Goal: Task Accomplishment & Management: Manage account settings

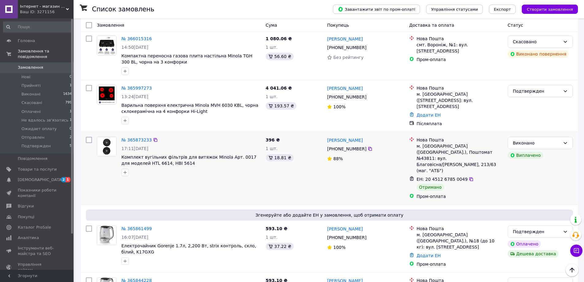
scroll to position [674, 0]
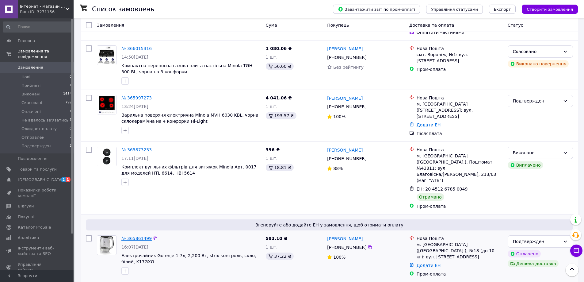
click at [137, 236] on link "№ 365861499" at bounding box center [136, 238] width 30 height 5
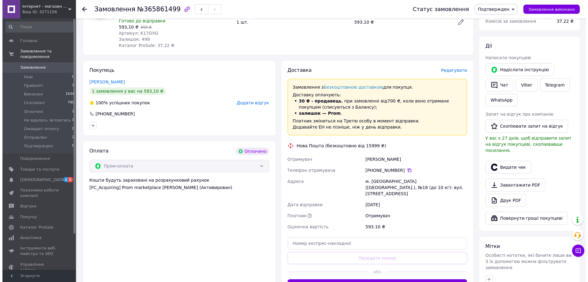
scroll to position [92, 0]
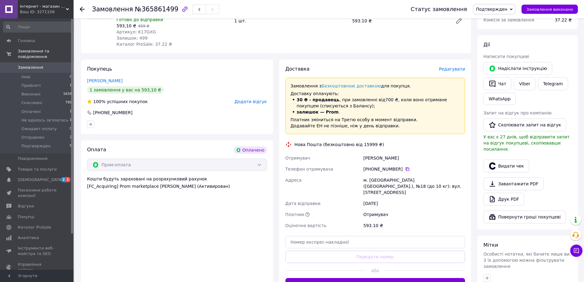
click at [449, 70] on span "Редагувати" at bounding box center [452, 69] width 26 height 5
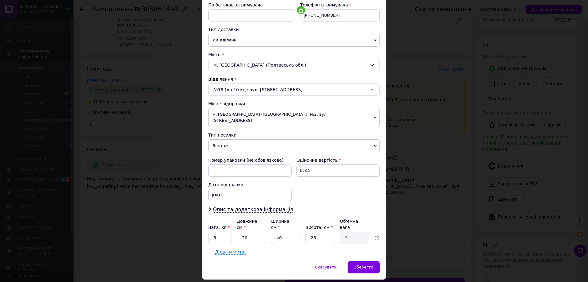
scroll to position [125, 0]
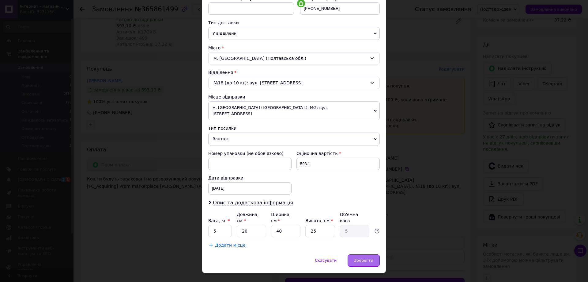
drag, startPoint x: 356, startPoint y: 238, endPoint x: 359, endPoint y: 243, distance: 6.0
click at [357, 240] on div "Спосіб доставки Нова Пошта (безкоштовно від 15999 ₴) Платник Отримувач Відправн…" at bounding box center [294, 84] width 184 height 339
click at [363, 258] on span "Зберегти" at bounding box center [363, 260] width 19 height 5
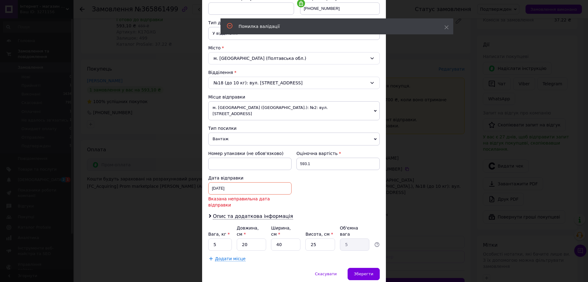
scroll to position [133, 0]
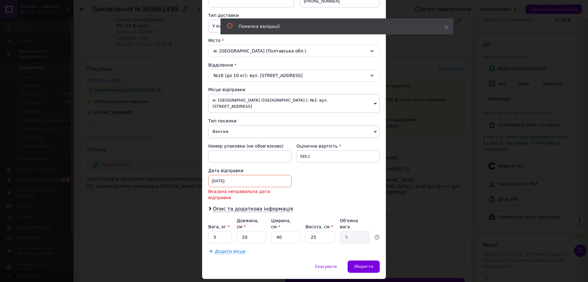
click at [280, 179] on div "10.10.2025 < 2025 > < Октябрь > Пн Вт Ср Чт Пт Сб Вс 29 30 1 2 3 4 5 6 7 8 9 10…" at bounding box center [249, 181] width 83 height 12
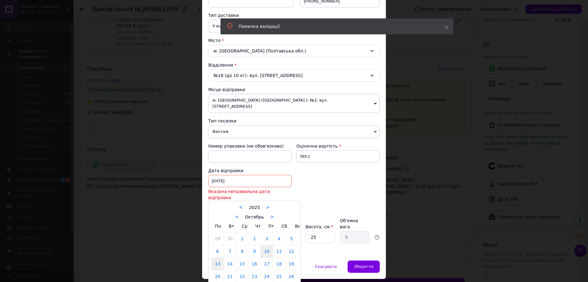
click at [217, 257] on link "13" at bounding box center [218, 263] width 12 height 12
type input "13.10.2025"
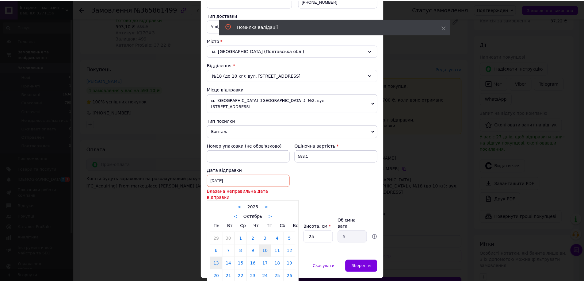
scroll to position [125, 0]
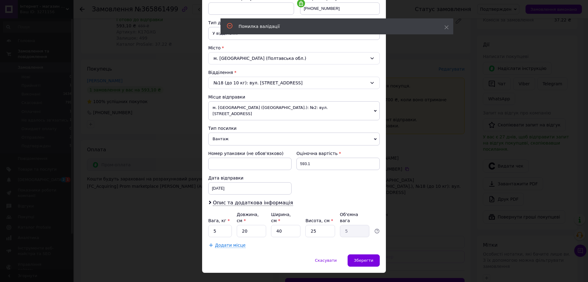
click at [372, 254] on div "Скасувати   Зберегти" at bounding box center [294, 263] width 184 height 18
click at [371, 254] on div "Зберегти" at bounding box center [364, 260] width 32 height 12
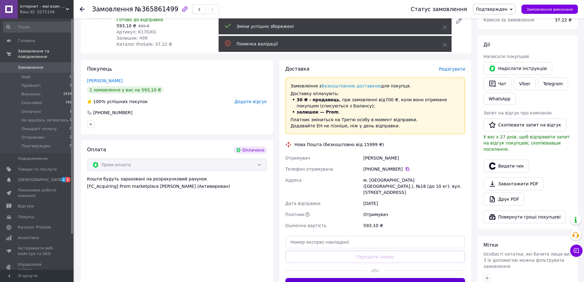
click at [380, 279] on button "Згенерувати ЕН" at bounding box center [375, 284] width 180 height 12
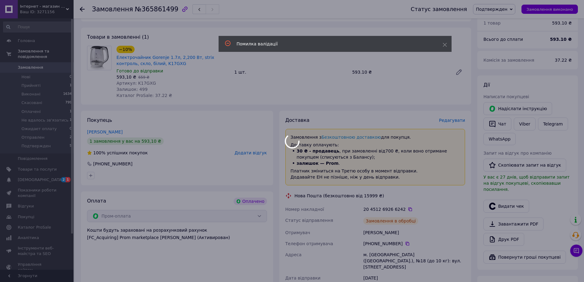
scroll to position [0, 0]
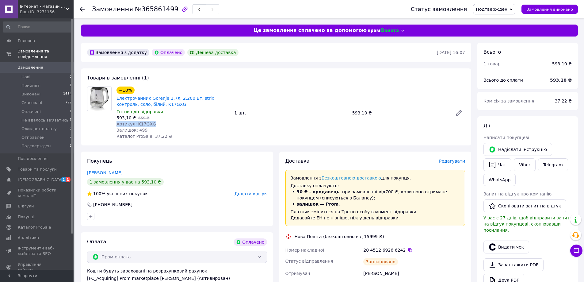
drag, startPoint x: 149, startPoint y: 122, endPoint x: 116, endPoint y: 125, distance: 32.9
click at [116, 125] on div "−10% Електрочайник Gorenje 1.7л, 2,200 Вт, strix контроль, скло, білий, K17GXG …" at bounding box center [173, 112] width 118 height 55
copy span "Артикул: K17GXG"
click at [419, 252] on div "20 4512 6926 6242" at bounding box center [414, 250] width 102 height 6
click at [408, 251] on icon at bounding box center [410, 249] width 5 height 5
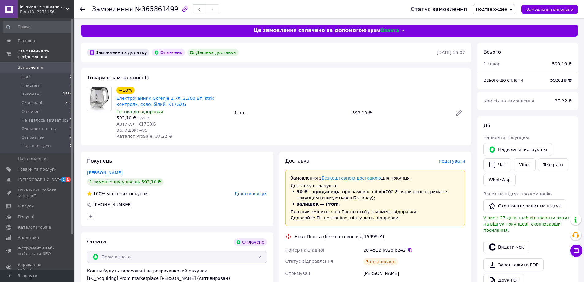
click at [77, 13] on div "Замовлення №365861499 Статус замовлення Подтвержден Прийнято Виконано Скасовано…" at bounding box center [329, 9] width 510 height 18
click at [84, 8] on icon at bounding box center [82, 9] width 5 height 5
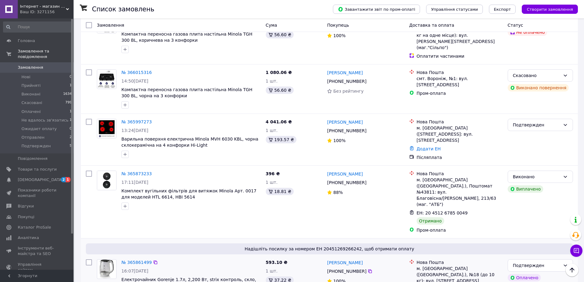
scroll to position [644, 0]
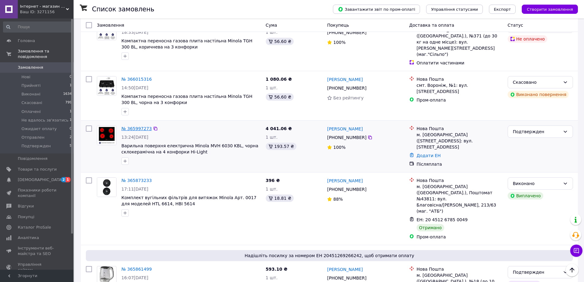
click at [127, 126] on link "№ 365997273" at bounding box center [136, 128] width 30 height 5
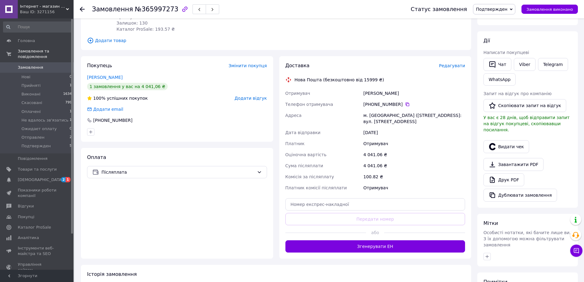
scroll to position [92, 0]
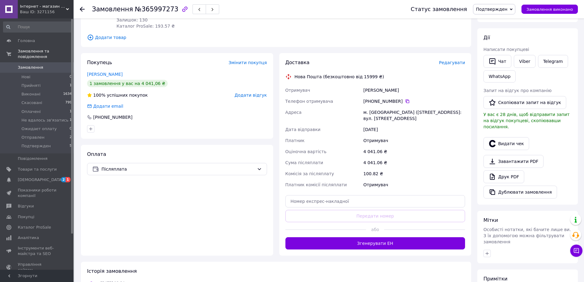
click at [386, 232] on div at bounding box center [424, 229] width 81 height 15
click at [385, 234] on div at bounding box center [424, 229] width 81 height 15
click at [382, 241] on button "Згенерувати ЕН" at bounding box center [375, 243] width 180 height 12
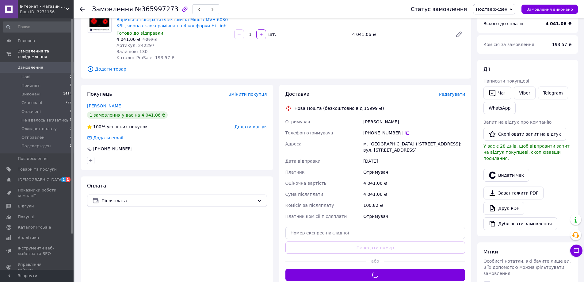
scroll to position [31, 0]
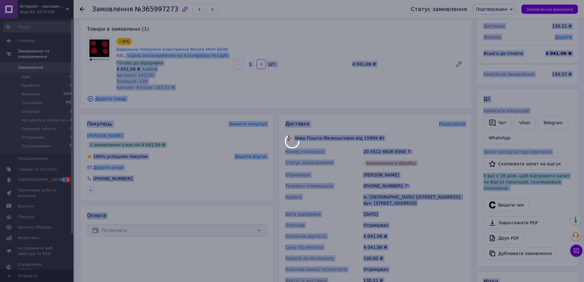
drag, startPoint x: 225, startPoint y: 49, endPoint x: 183, endPoint y: 46, distance: 42.1
click at [183, 46] on body "Інтернет - магазин A&B Tech Ваш ID: 3271156 Сайт Інтернет - магазин A&B Tech Ка…" at bounding box center [292, 193] width 584 height 448
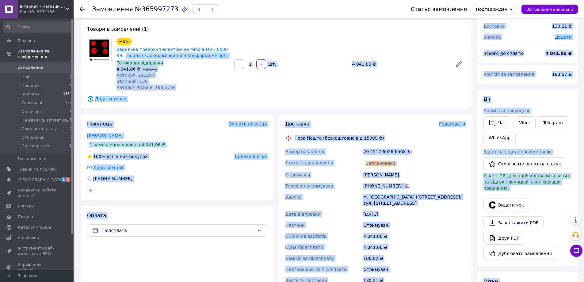
click at [272, 47] on div "−6% Варильна поверхня електрична Minola MVH 6030 KBL, чорна склокерамічна на 4 …" at bounding box center [290, 63] width 353 height 55
click at [244, 49] on div "−6% Варильна поверхня електрична Minola MVH 6030 KBL, чорна склокерамічна на 4 …" at bounding box center [290, 63] width 353 height 55
click at [225, 47] on span "Варильна поверхня електрична Minola MVH 6030 KBL, чорна склокерамічна на 4 конф…" at bounding box center [172, 52] width 113 height 12
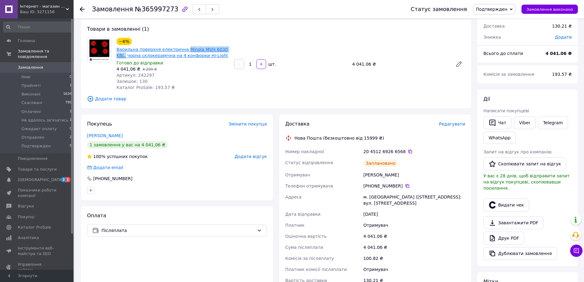
drag, startPoint x: 225, startPoint y: 47, endPoint x: 185, endPoint y: 50, distance: 40.3
click at [185, 50] on span "Варильна поверхня електрична Minola MVH 6030 KBL, чорна склокерамічна на 4 конф…" at bounding box center [172, 52] width 113 height 12
click at [335, 254] on div "Комісія за післяплату" at bounding box center [323, 258] width 78 height 11
click at [408, 153] on icon at bounding box center [410, 151] width 5 height 5
click at [86, 8] on div at bounding box center [86, 9] width 12 height 18
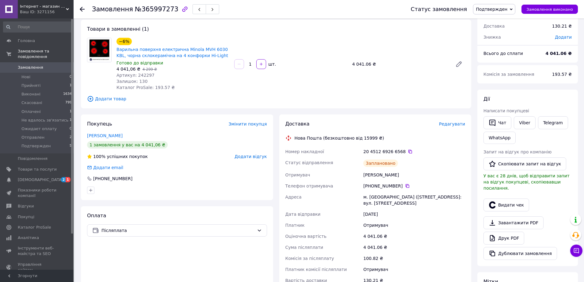
click at [82, 9] on icon at bounding box center [82, 9] width 5 height 5
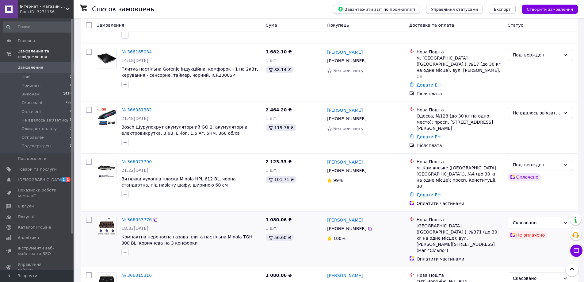
scroll to position [429, 0]
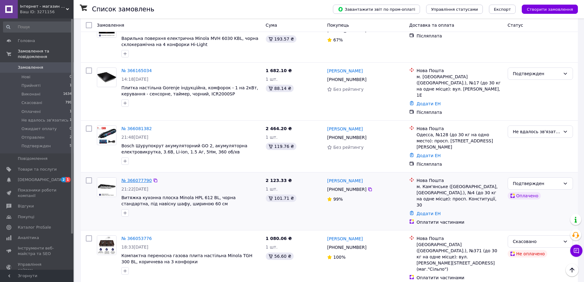
click at [141, 178] on link "№ 366077790" at bounding box center [136, 180] width 30 height 5
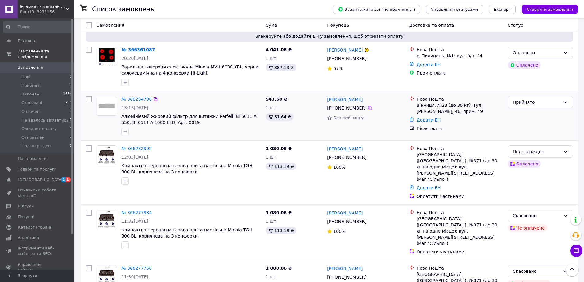
scroll to position [61, 0]
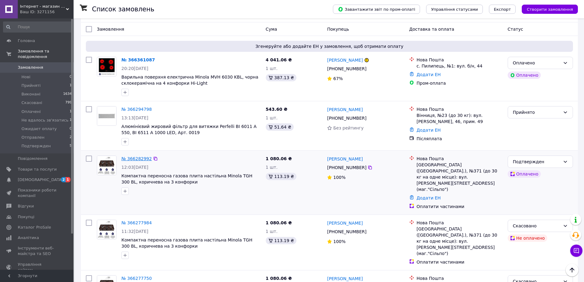
click at [143, 156] on link "№ 366282992" at bounding box center [136, 158] width 30 height 5
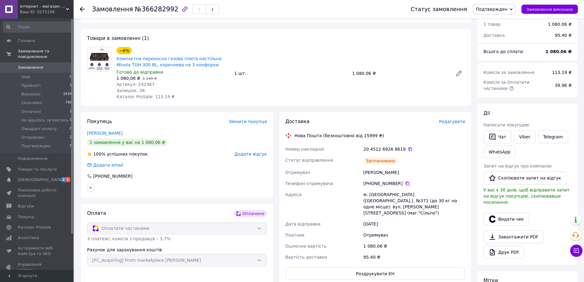
scroll to position [31, 0]
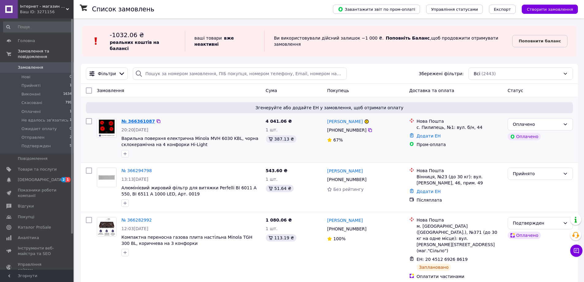
click at [146, 119] on link "№ 366361087" at bounding box center [137, 121] width 33 height 5
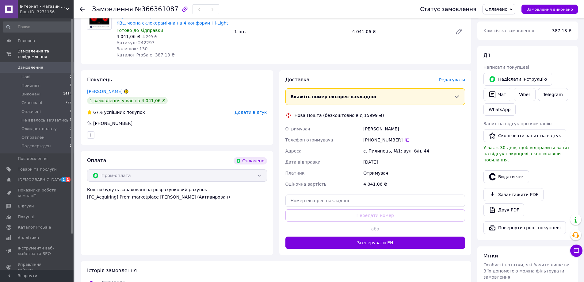
scroll to position [92, 0]
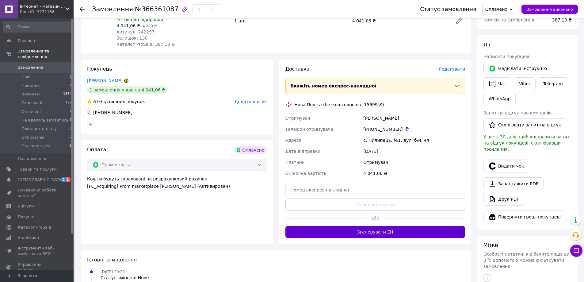
click at [404, 235] on button "Згенерувати ЕН" at bounding box center [375, 232] width 180 height 12
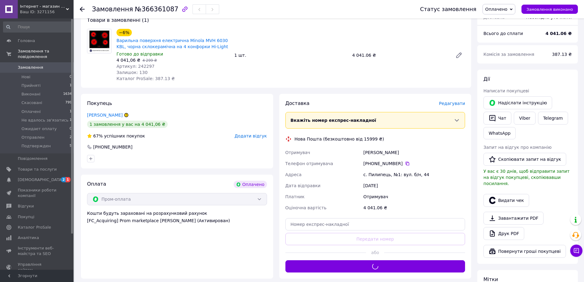
scroll to position [31, 0]
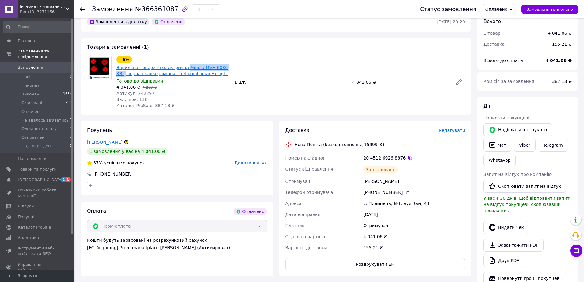
drag, startPoint x: 225, startPoint y: 67, endPoint x: 180, endPoint y: 68, distance: 44.8
click at [180, 68] on span "Варильна поверхня електрична Minola MVH 6030 KBL, чорна склокерамічна на 4 конф…" at bounding box center [172, 70] width 113 height 12
copy link "Minola MVH 6030 KBL,"
click at [425, 252] on div "155.21 ₴" at bounding box center [414, 247] width 104 height 11
click at [408, 158] on icon at bounding box center [410, 157] width 5 height 5
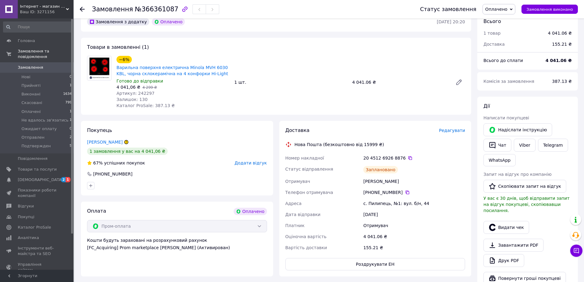
click at [470, 103] on div "Товари в замовленні (1) −6% Варильна поверхня електрична Minola MVH 6030 KBL, ч…" at bounding box center [276, 76] width 390 height 77
click at [63, 65] on span "0" at bounding box center [65, 68] width 17 height 6
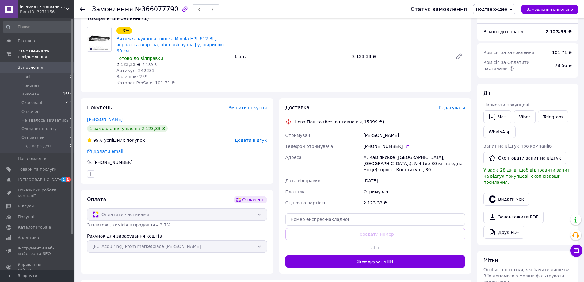
scroll to position [31, 0]
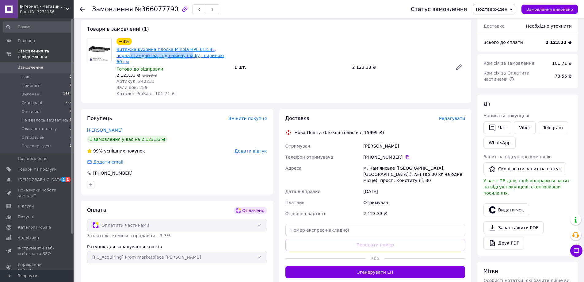
drag, startPoint x: 219, startPoint y: 49, endPoint x: 168, endPoint y: 54, distance: 50.5
click at [168, 54] on span "Витяжка кухонна плоска Minola HPL 612 BL, чорна стандартна, під навісну шафу, ш…" at bounding box center [172, 55] width 113 height 18
click at [194, 92] on div "Товари в замовленні (1) −3% Витяжка кухонна плоска Minola HPL 612 BL, чорна ста…" at bounding box center [276, 61] width 390 height 83
drag, startPoint x: 210, startPoint y: 48, endPoint x: 166, endPoint y: 48, distance: 44.4
click at [166, 48] on span "Витяжка кухонна плоска Minola HPL 612 BL, чорна стандартна, під навісну шафу, ш…" at bounding box center [172, 55] width 113 height 18
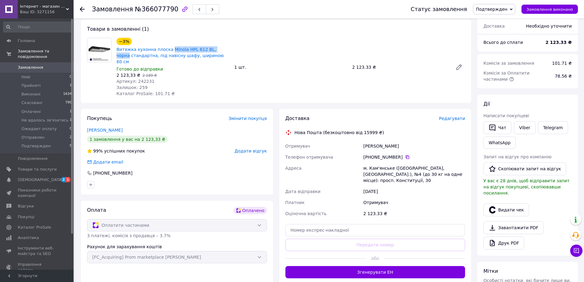
copy link "Minola HPL 612 BL, чорна"
drag, startPoint x: 405, startPoint y: 151, endPoint x: 392, endPoint y: 155, distance: 14.1
click at [405, 154] on icon at bounding box center [407, 156] width 5 height 5
click at [469, 212] on div "Доставка Редагувати Нова Пошта (безкоштовно від 15999 ₴) Отримувач Андрушок Сер…" at bounding box center [375, 196] width 192 height 175
click at [369, 270] on button "Згенерувати ЕН" at bounding box center [375, 272] width 180 height 12
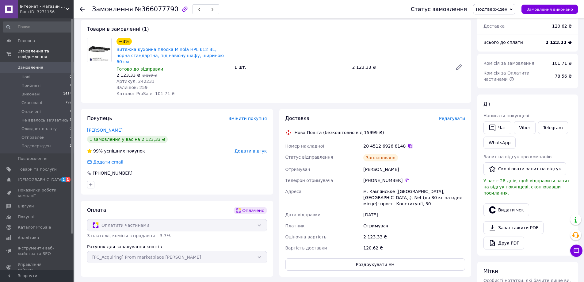
click at [408, 144] on icon at bounding box center [410, 146] width 4 height 4
click at [334, 269] on div "Доставка Редагувати Нова Пошта (безкоштовно від 15999 ₴) Номер накладної 20 451…" at bounding box center [375, 193] width 192 height 168
click at [81, 8] on icon at bounding box center [82, 9] width 5 height 5
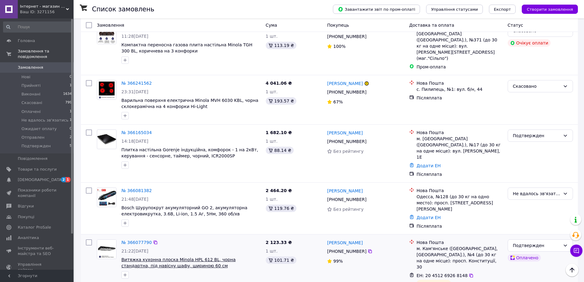
scroll to position [337, 0]
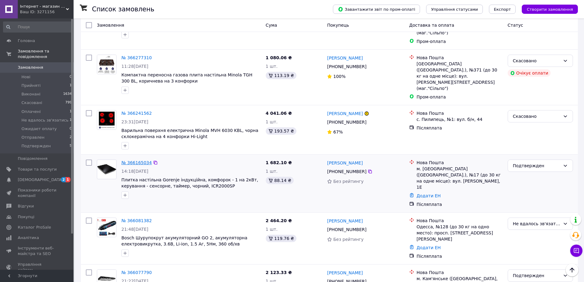
click at [141, 160] on link "№ 366165034" at bounding box center [136, 162] width 30 height 5
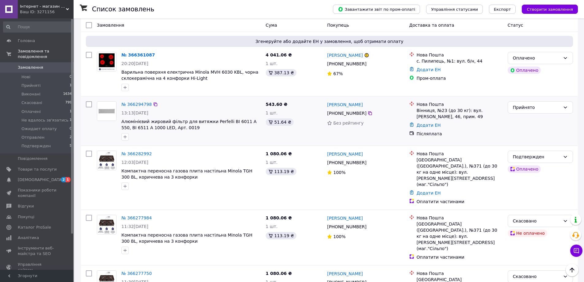
scroll to position [61, 0]
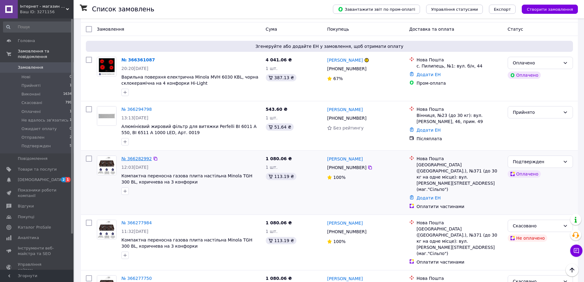
click at [132, 156] on link "№ 366282992" at bounding box center [136, 158] width 30 height 5
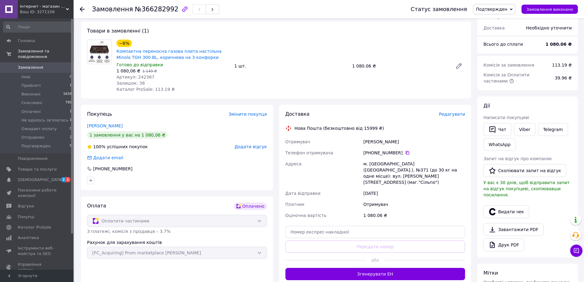
scroll to position [61, 0]
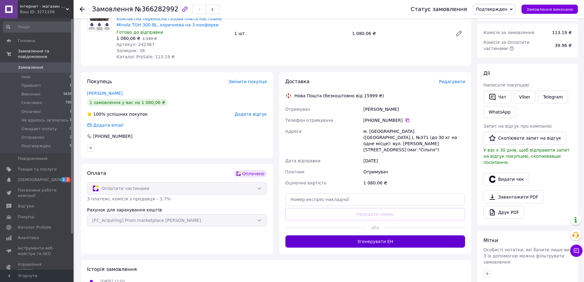
click at [396, 235] on button "Згенерувати ЕН" at bounding box center [375, 241] width 180 height 12
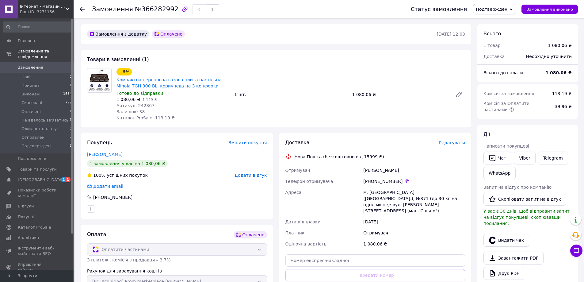
scroll to position [0, 0]
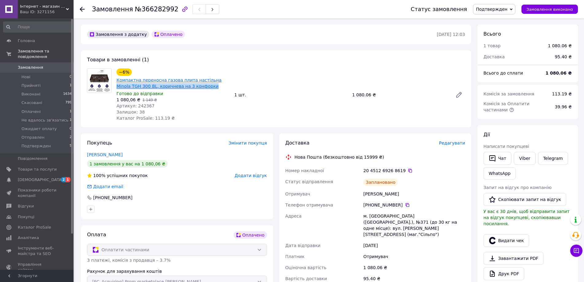
drag, startPoint x: 194, startPoint y: 87, endPoint x: 206, endPoint y: 79, distance: 14.1
click at [206, 80] on span "Компактна переносна газова плита настільна Minola TGH 300 BL, коричнева на 3 ко…" at bounding box center [172, 83] width 113 height 12
click at [207, 79] on link "Компактна переносна газова плита настільна Minola TGH 300 BL, коричнева на 3 ко…" at bounding box center [168, 83] width 105 height 11
click at [204, 105] on div "Артикул: 242367" at bounding box center [172, 106] width 113 height 6
drag, startPoint x: 207, startPoint y: 91, endPoint x: 209, endPoint y: 80, distance: 11.5
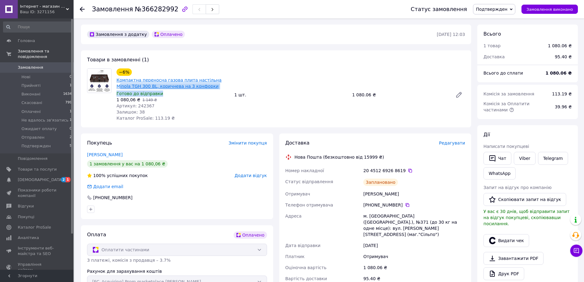
click at [209, 80] on div "−6% Компактна переносна газова плита настільна Minola TGH 300 BL, коричнева на …" at bounding box center [173, 94] width 118 height 55
click at [207, 88] on span "Компактна переносна газова плита настільна Minola TGH 300 BL, коричнева на 3 ко…" at bounding box center [172, 83] width 113 height 12
drag, startPoint x: 208, startPoint y: 85, endPoint x: 208, endPoint y: 80, distance: 5.2
click at [208, 80] on span "Компактна переносна газова плита настільна Minola TGH 300 BL, коричнева на 3 ко…" at bounding box center [172, 83] width 113 height 12
copy link "Minola TGH 300 BL, коричнева на 3 конфорки"
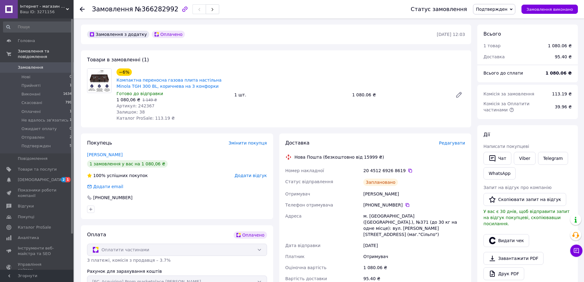
drag, startPoint x: 409, startPoint y: 268, endPoint x: 412, endPoint y: 251, distance: 17.0
click at [409, 273] on div "95.40 ₴" at bounding box center [414, 278] width 104 height 11
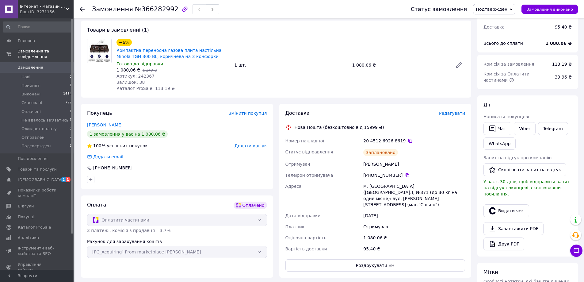
scroll to position [61, 0]
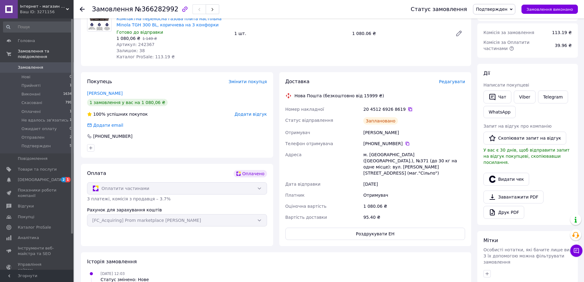
click at [408, 108] on icon at bounding box center [410, 109] width 5 height 5
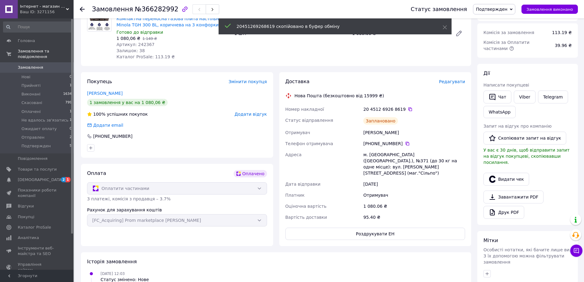
drag, startPoint x: 379, startPoint y: 253, endPoint x: 355, endPoint y: 195, distance: 62.7
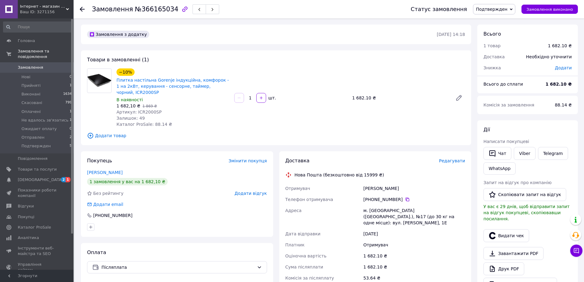
click at [446, 158] on span "Редагувати" at bounding box center [452, 160] width 26 height 5
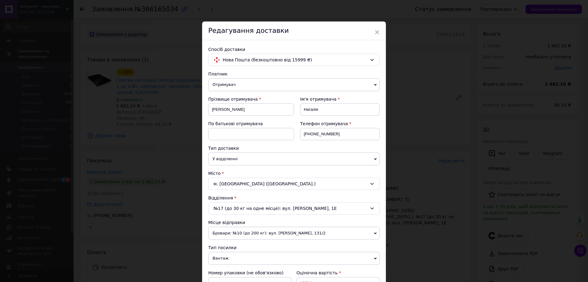
click at [270, 232] on span "Бровари: №10 (до 200 кг): вул. [PERSON_NAME], 131/2" at bounding box center [294, 232] width 172 height 13
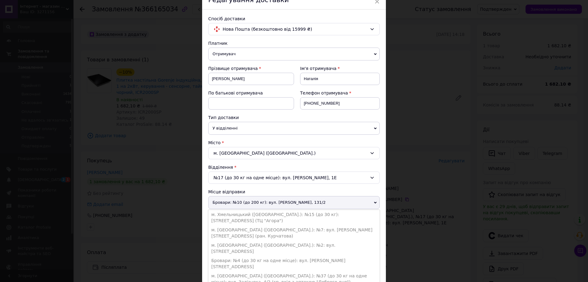
click at [249, 241] on li "м. [GEOGRAPHIC_DATA] ([GEOGRAPHIC_DATA].): №2: вул. [STREET_ADDRESS]" at bounding box center [294, 247] width 172 height 15
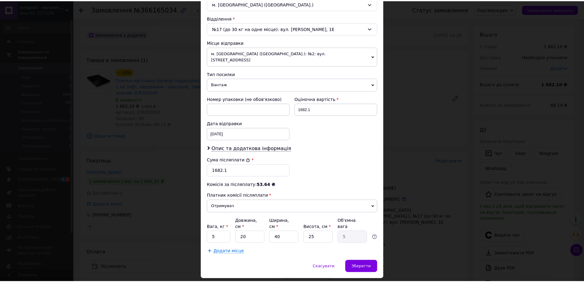
scroll to position [186, 0]
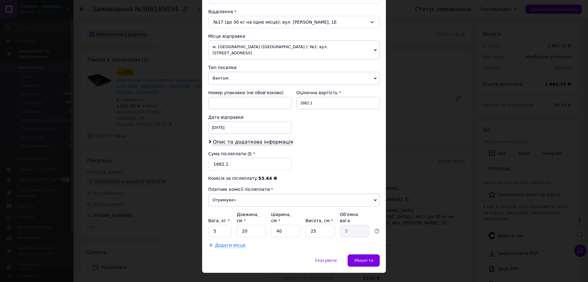
click at [353, 239] on div "Спосіб доставки Нова Пошта (безкоштовно від 15999 ₴) Платник Отримувач Відправн…" at bounding box center [294, 54] width 184 height 400
click at [354, 241] on div "Спосіб доставки Нова Пошта (безкоштовно від 15999 ₴) Платник Отримувач Відправн…" at bounding box center [294, 54] width 184 height 400
click at [357, 245] on div "× Редагування доставки Спосіб доставки Нова Пошта (безкоштовно від 15999 ₴) Пла…" at bounding box center [294, 53] width 184 height 437
click at [364, 254] on div "Зберегти" at bounding box center [364, 260] width 32 height 12
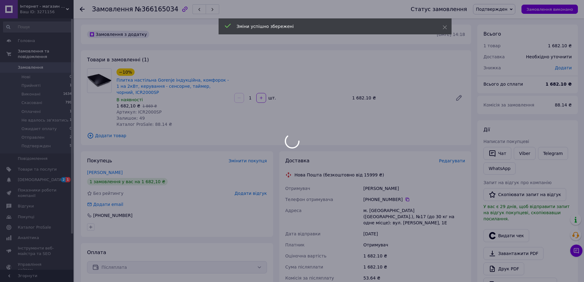
click at [182, 96] on div at bounding box center [292, 141] width 584 height 282
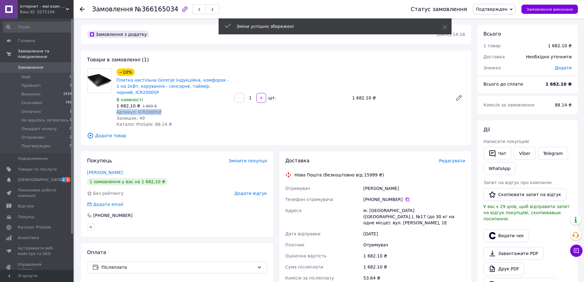
drag, startPoint x: 150, startPoint y: 105, endPoint x: 117, endPoint y: 105, distance: 32.5
click at [117, 109] on div "Артикул: ICR2000SP" at bounding box center [172, 112] width 113 height 6
copy span "Артикул: ICR2000SP"
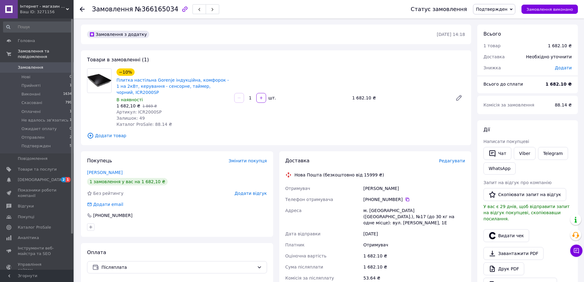
click at [405, 197] on icon at bounding box center [407, 199] width 5 height 5
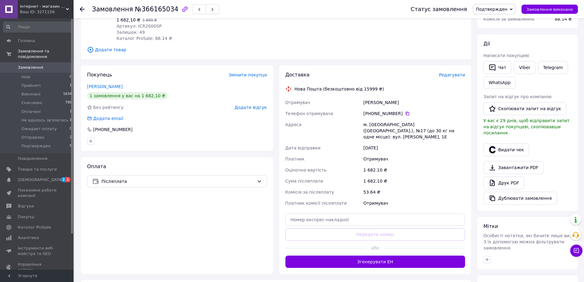
scroll to position [92, 0]
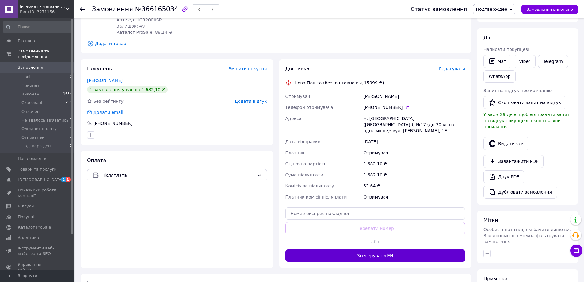
click at [381, 249] on button "Згенерувати ЕН" at bounding box center [375, 255] width 180 height 12
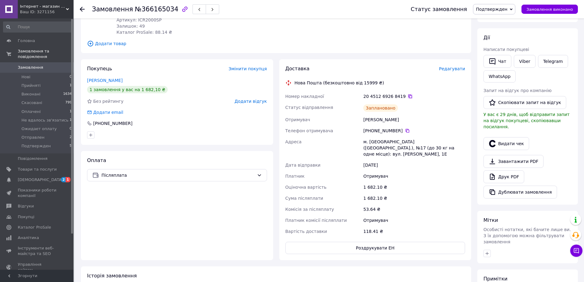
click at [408, 94] on icon at bounding box center [410, 96] width 5 height 5
click at [333, 253] on div "Замовлення з додатку [DATE] 14:18 Товари в замовленні (1) −10% Плитка настільна…" at bounding box center [276, 164] width 396 height 462
